Goal: Register for event/course

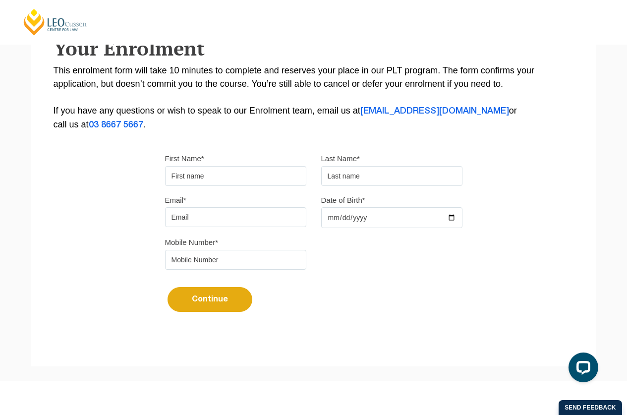
scroll to position [188, 0]
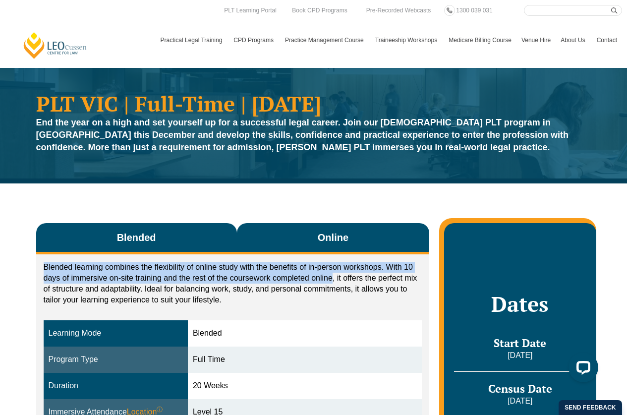
drag, startPoint x: 332, startPoint y: 276, endPoint x: 339, endPoint y: 237, distance: 39.9
click at [339, 237] on div "Blended Online Blended learning combines the flexibility of online study with t…" at bounding box center [233, 400] width 394 height 355
click at [327, 248] on button "Online" at bounding box center [333, 238] width 193 height 31
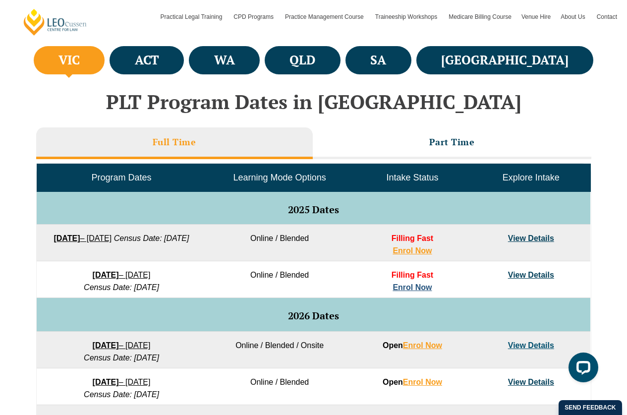
click at [415, 288] on link "Enrol Now" at bounding box center [412, 287] width 39 height 8
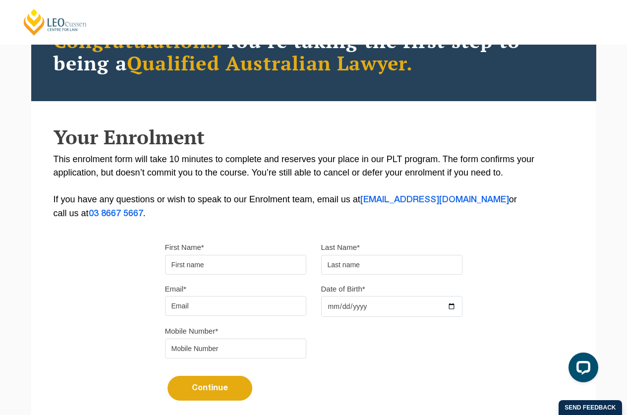
scroll to position [105, 0]
